Goal: Task Accomplishment & Management: Manage account settings

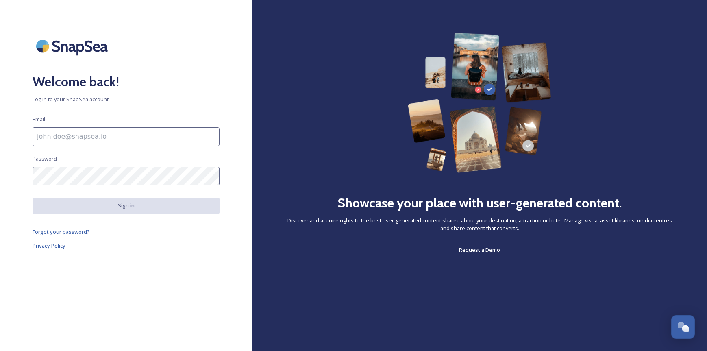
click at [67, 133] on input at bounding box center [126, 136] width 187 height 19
type input "kassia@herrmannglobal.com"
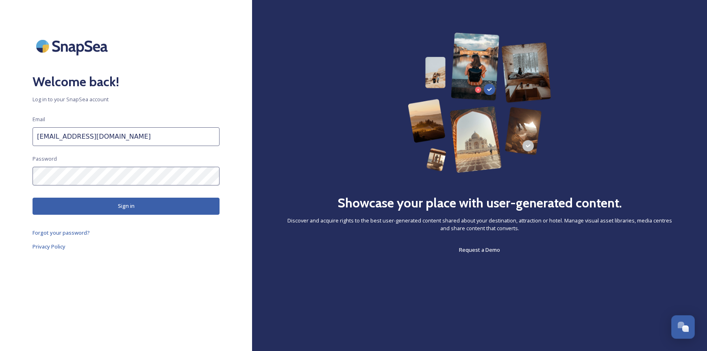
click at [102, 213] on button "Sign in" at bounding box center [126, 206] width 187 height 17
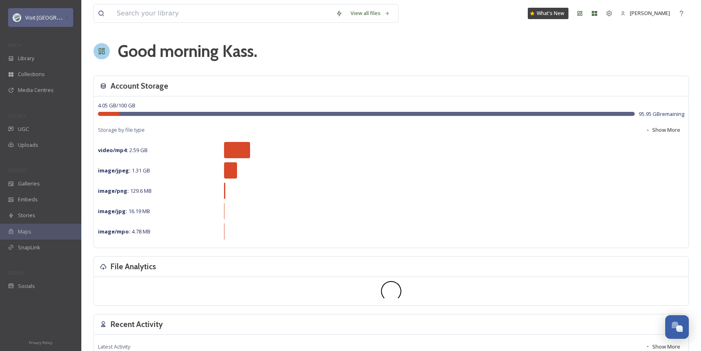
click at [61, 11] on div "Visit [GEOGRAPHIC_DATA] Parks" at bounding box center [40, 17] width 65 height 19
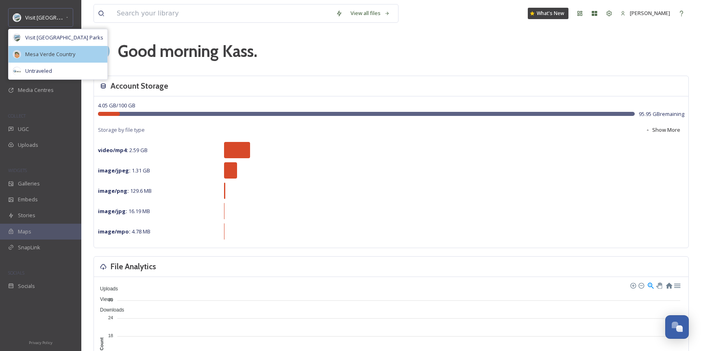
click at [50, 56] on span "Mesa Verde Country" at bounding box center [50, 54] width 50 height 8
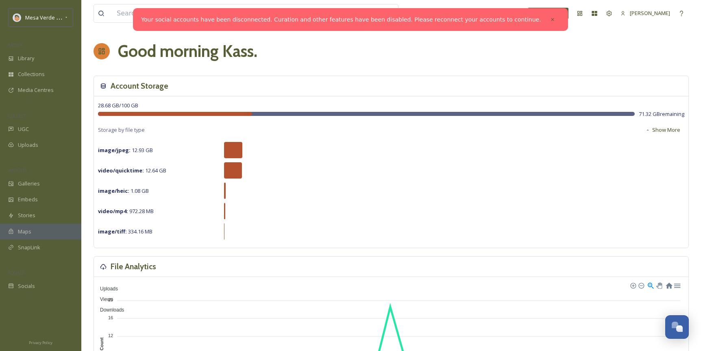
click at [462, 23] on link "Your social accounts have been disconnected. Curation and other features have b…" at bounding box center [341, 19] width 400 height 9
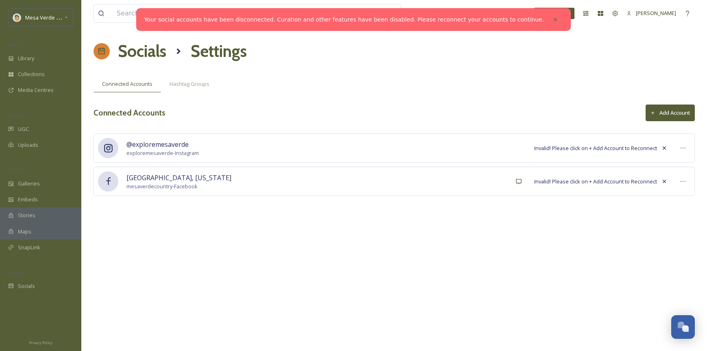
click at [564, 156] on div "@exploremesaverde exploremesaverde - Instagram Invalid! Please click on + Add A…" at bounding box center [393, 147] width 601 height 29
click at [633, 146] on span "Invalid! Please click on + Add Account to Reconnect" at bounding box center [595, 148] width 123 height 8
click at [585, 153] on div "@exploremesaverde exploremesaverde - Instagram Invalid! Please click on + Add A…" at bounding box center [393, 147] width 601 height 29
click at [678, 111] on button "Add Account" at bounding box center [670, 112] width 49 height 17
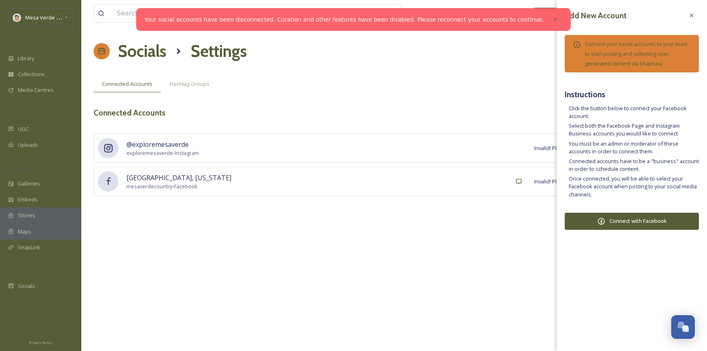
click at [618, 220] on button "Connect with Facebook" at bounding box center [632, 221] width 134 height 17
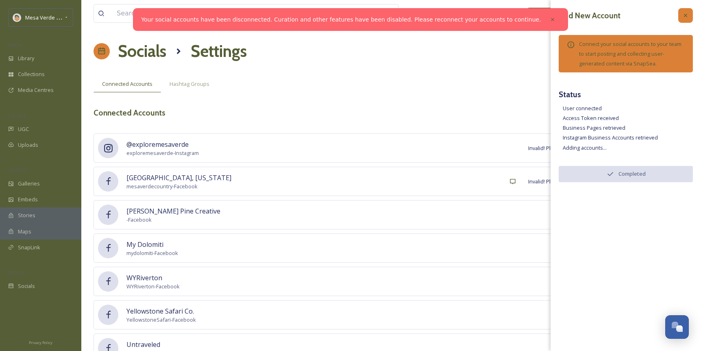
click at [683, 14] on icon at bounding box center [685, 15] width 7 height 7
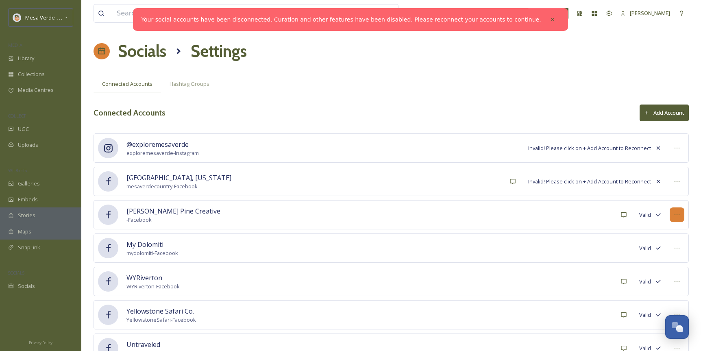
click at [676, 216] on icon at bounding box center [677, 214] width 7 height 7
click at [671, 215] on div at bounding box center [677, 214] width 15 height 15
click at [674, 214] on icon at bounding box center [677, 214] width 7 height 7
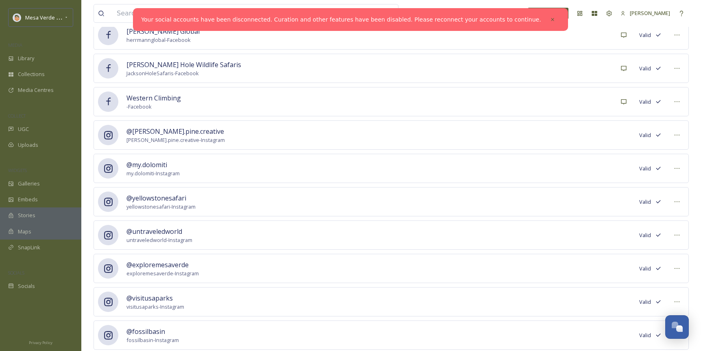
scroll to position [503, 0]
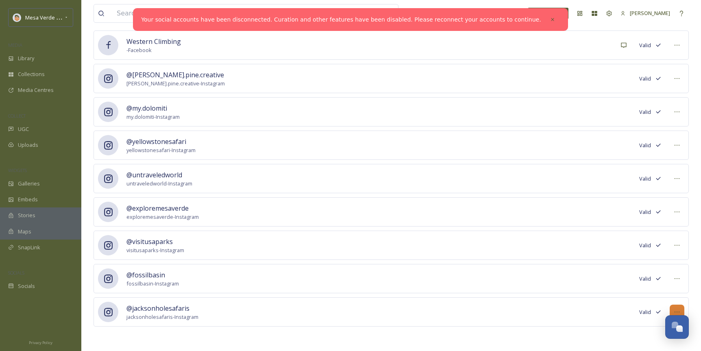
click at [675, 311] on icon at bounding box center [677, 312] width 7 height 7
click at [672, 277] on div at bounding box center [677, 278] width 15 height 15
click at [657, 296] on span "Mark as Inactive" at bounding box center [660, 296] width 39 height 8
click at [676, 307] on div at bounding box center [677, 311] width 15 height 15
click at [649, 324] on div "Mark as Inactive" at bounding box center [660, 330] width 47 height 16
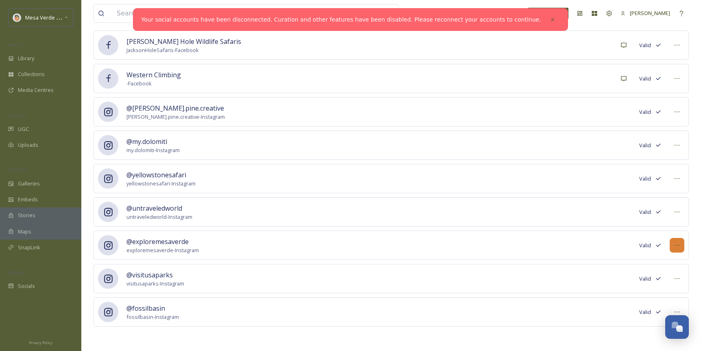
scroll to position [470, 0]
click at [679, 309] on icon at bounding box center [677, 312] width 7 height 7
click at [645, 331] on span "Mark as Inactive" at bounding box center [660, 330] width 39 height 8
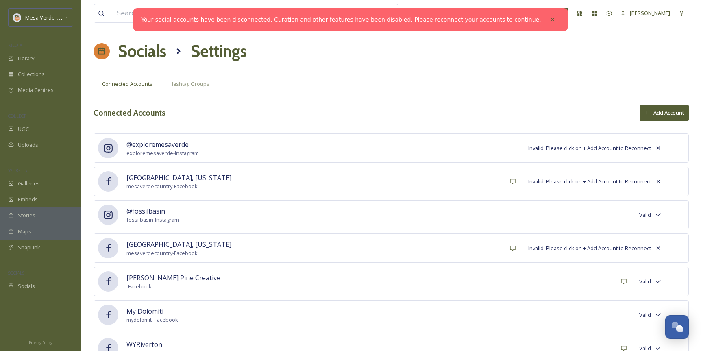
scroll to position [536, 0]
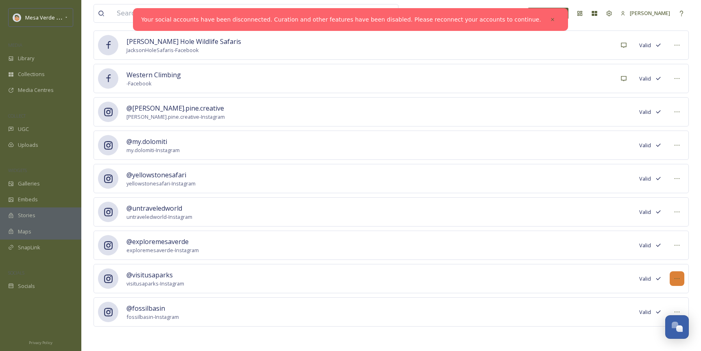
click at [674, 280] on icon at bounding box center [677, 278] width 7 height 7
click at [663, 293] on span "Mark as Inactive" at bounding box center [660, 296] width 39 height 8
click at [676, 310] on icon at bounding box center [677, 312] width 7 height 7
click at [642, 327] on span "Mark as Inactive" at bounding box center [660, 330] width 39 height 8
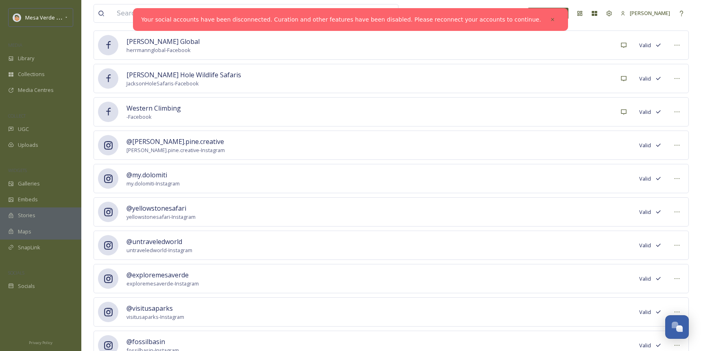
scroll to position [570, 0]
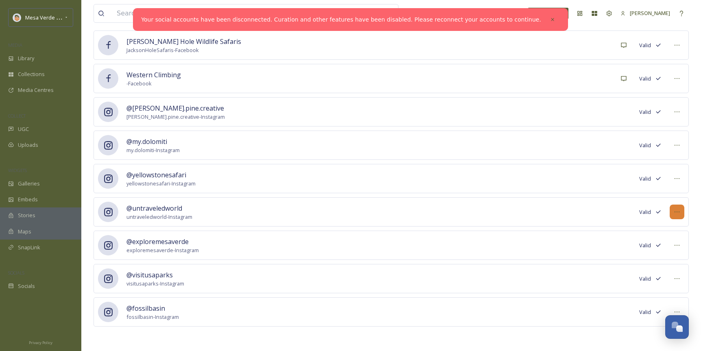
click at [675, 214] on icon at bounding box center [677, 212] width 7 height 7
click at [667, 231] on span "Mark as Inactive" at bounding box center [660, 230] width 39 height 8
click at [680, 177] on div at bounding box center [677, 178] width 15 height 15
drag, startPoint x: 655, startPoint y: 201, endPoint x: 653, endPoint y: 196, distance: 5.3
click at [655, 200] on div "Mark as Inactive" at bounding box center [660, 196] width 47 height 16
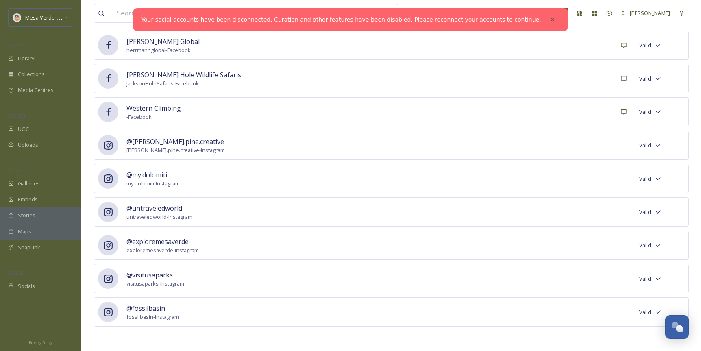
scroll to position [536, 0]
click at [677, 143] on icon at bounding box center [677, 145] width 7 height 7
click at [667, 161] on span "Mark as Inactive" at bounding box center [660, 163] width 39 height 8
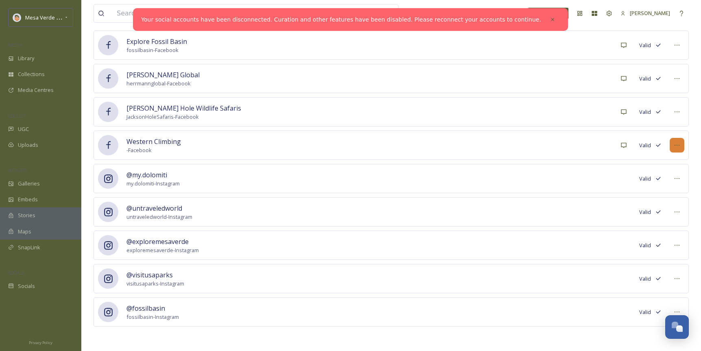
click at [675, 146] on icon at bounding box center [677, 145] width 7 height 7
click at [648, 166] on span "Mark as Inactive" at bounding box center [660, 163] width 39 height 8
click at [682, 143] on div at bounding box center [677, 145] width 15 height 15
click at [666, 161] on span "Mark as Inactive" at bounding box center [660, 163] width 39 height 8
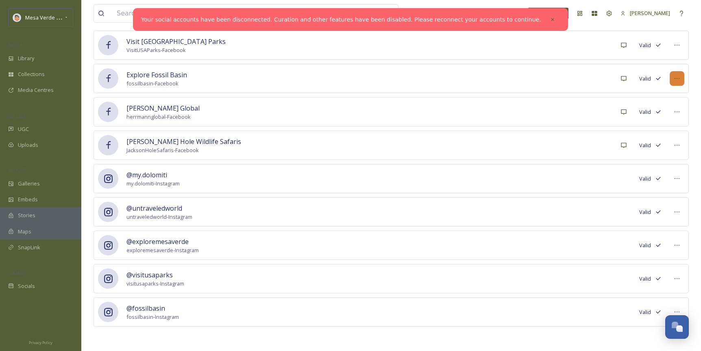
scroll to position [436, 0]
click at [676, 144] on icon at bounding box center [677, 145] width 7 height 7
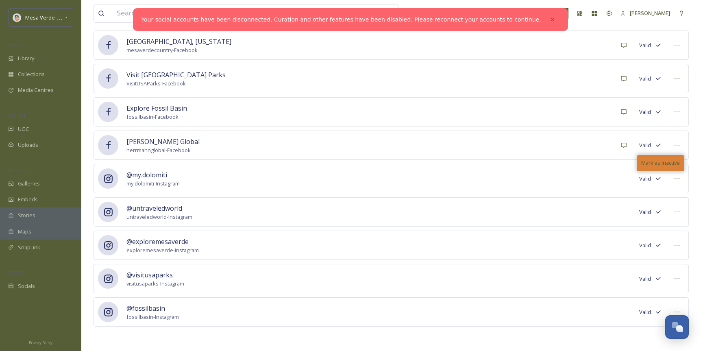
click at [659, 163] on span "Mark as Inactive" at bounding box center [660, 163] width 39 height 8
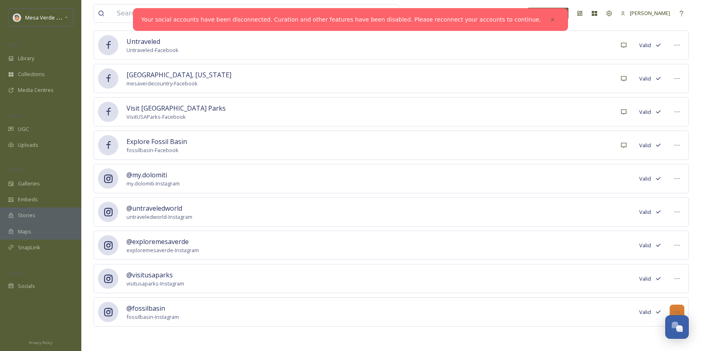
click at [678, 308] on div at bounding box center [677, 311] width 15 height 15
click at [647, 327] on span "Mark as Inactive" at bounding box center [660, 330] width 39 height 8
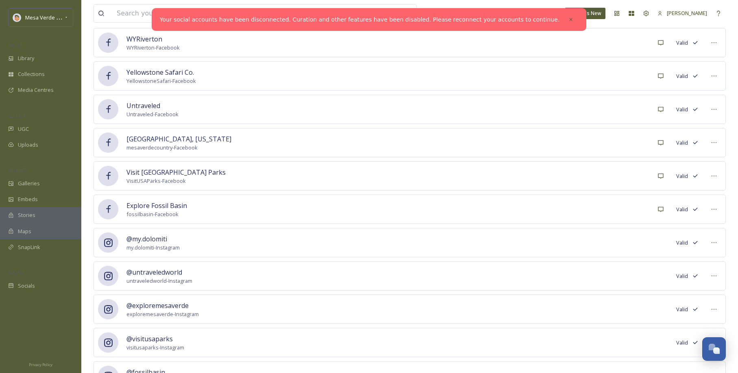
scroll to position [447, 0]
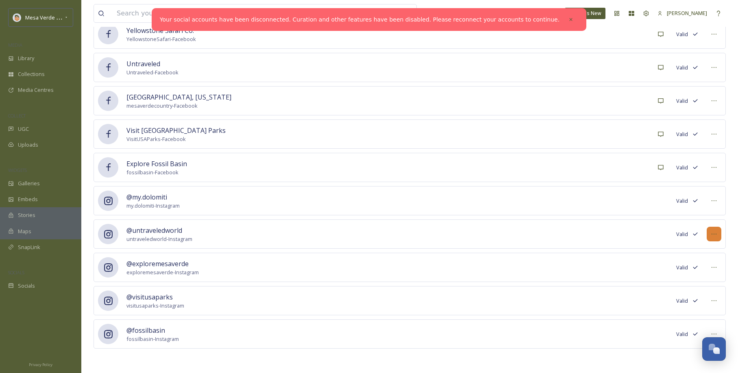
click at [707, 232] on icon at bounding box center [714, 234] width 7 height 7
click at [704, 251] on span "Mark as Inactive" at bounding box center [697, 252] width 39 height 8
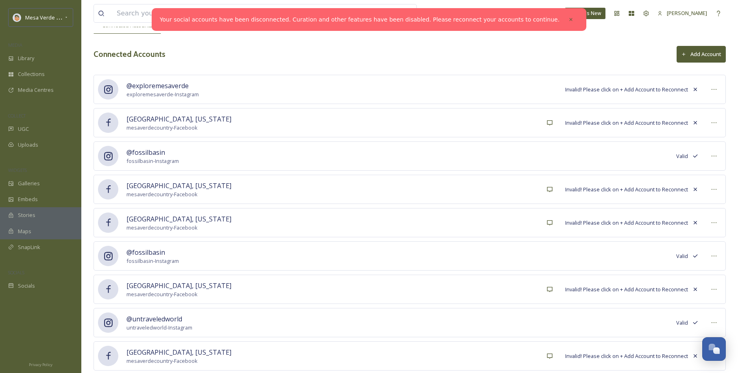
scroll to position [0, 0]
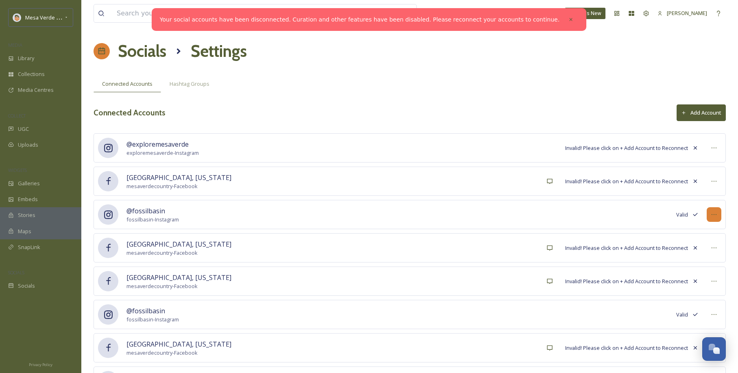
click at [707, 217] on icon at bounding box center [714, 214] width 7 height 7
click at [707, 211] on icon at bounding box center [714, 214] width 7 height 7
click at [694, 183] on icon at bounding box center [695, 181] width 7 height 7
click at [695, 181] on icon at bounding box center [695, 181] width 3 height 3
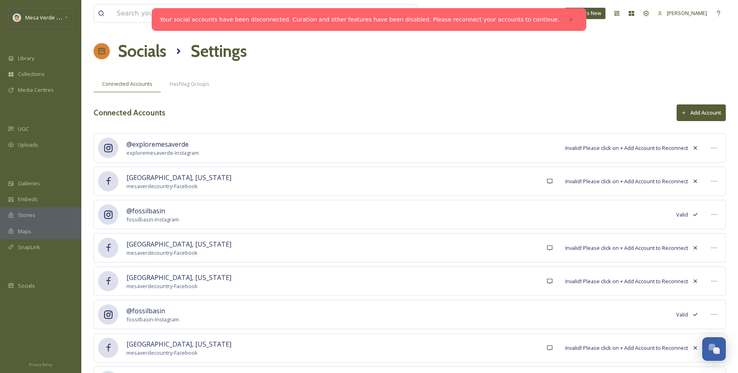
click at [693, 146] on icon at bounding box center [695, 148] width 7 height 7
drag, startPoint x: 693, startPoint y: 146, endPoint x: 703, endPoint y: 152, distance: 12.4
click at [693, 146] on icon at bounding box center [695, 148] width 7 height 7
click at [694, 150] on icon at bounding box center [695, 148] width 7 height 7
click at [707, 214] on icon at bounding box center [714, 214] width 7 height 7
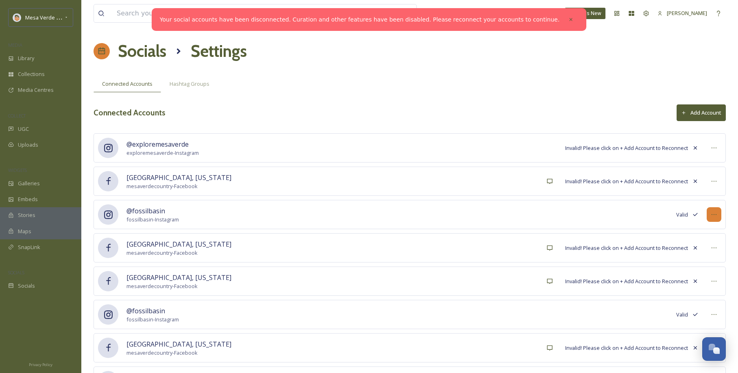
click at [707, 212] on icon at bounding box center [714, 214] width 7 height 7
click at [707, 214] on div at bounding box center [714, 214] width 15 height 15
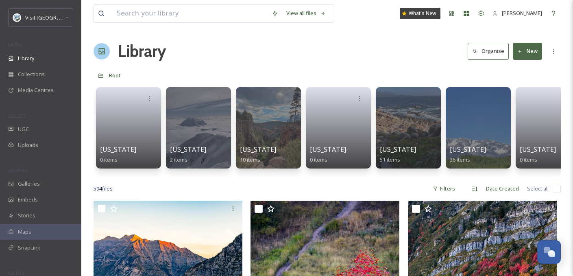
click at [60, 27] on div "Visit [GEOGRAPHIC_DATA] Parks" at bounding box center [40, 18] width 81 height 20
click at [61, 20] on span "Visit [GEOGRAPHIC_DATA] Parks" at bounding box center [64, 17] width 78 height 8
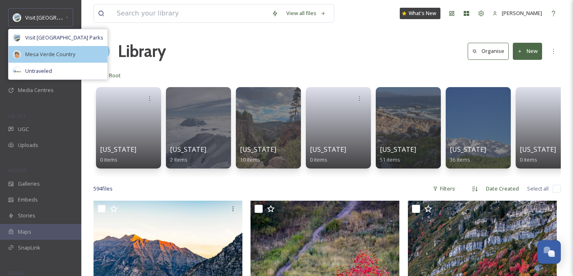
click at [55, 59] on div "Mesa Verde Country" at bounding box center [58, 54] width 99 height 17
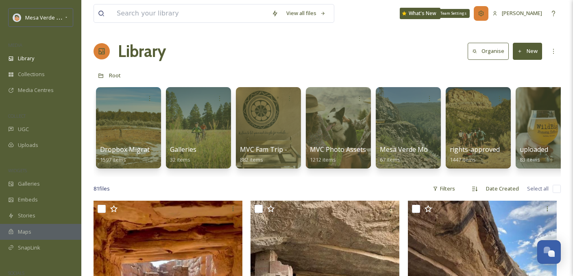
click at [488, 13] on div "Team Settings" at bounding box center [481, 13] width 15 height 15
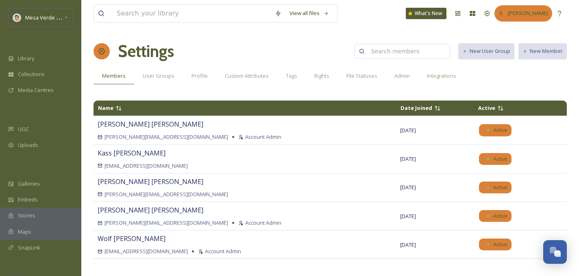
click at [527, 11] on span "[PERSON_NAME]" at bounding box center [528, 12] width 40 height 7
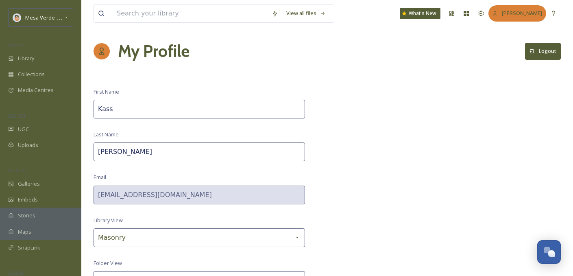
click at [528, 12] on span "[PERSON_NAME]" at bounding box center [522, 12] width 40 height 7
click at [529, 14] on span "[PERSON_NAME]" at bounding box center [522, 12] width 40 height 7
click at [554, 21] on div "View all files What's New Kass Vinsel" at bounding box center [326, 13] width 467 height 27
click at [553, 16] on icon at bounding box center [553, 13] width 3 height 5
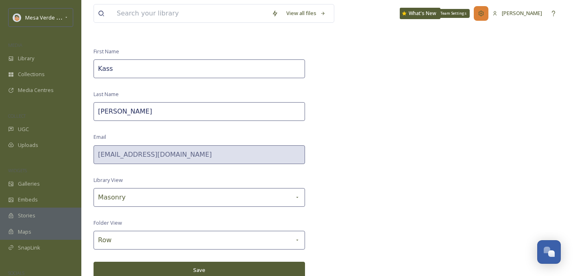
click at [488, 13] on div "Team Settings" at bounding box center [481, 13] width 15 height 15
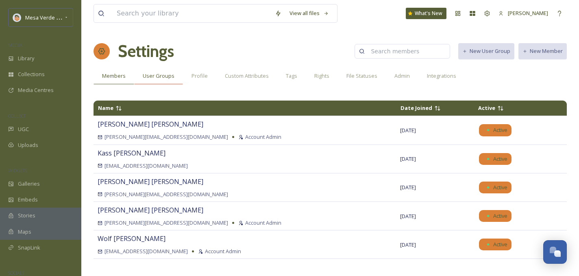
click at [163, 76] on span "User Groups" at bounding box center [159, 76] width 32 height 8
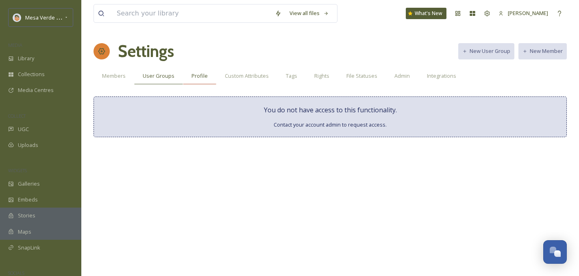
click at [191, 76] on span "Profile" at bounding box center [199, 76] width 16 height 8
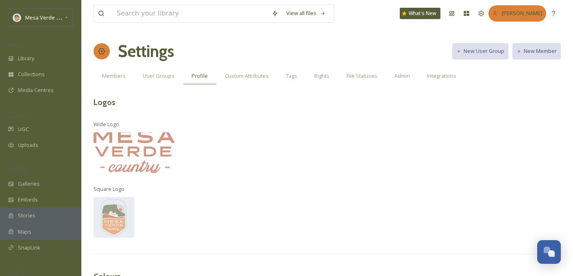
click at [524, 12] on span "[PERSON_NAME]" at bounding box center [522, 12] width 40 height 7
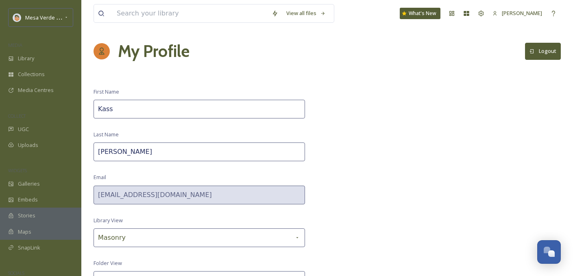
click at [43, 119] on div "COLLECT" at bounding box center [40, 116] width 81 height 11
click at [43, 126] on div "UGC" at bounding box center [40, 129] width 81 height 16
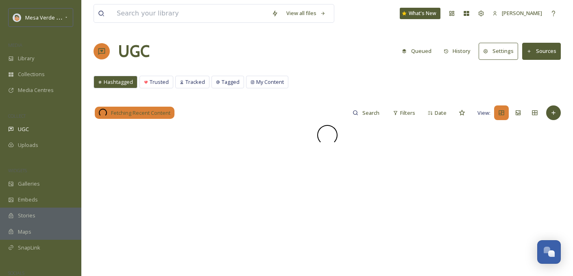
click at [504, 47] on button "Settings" at bounding box center [497, 51] width 39 height 17
